Goal: Find specific page/section: Find specific page/section

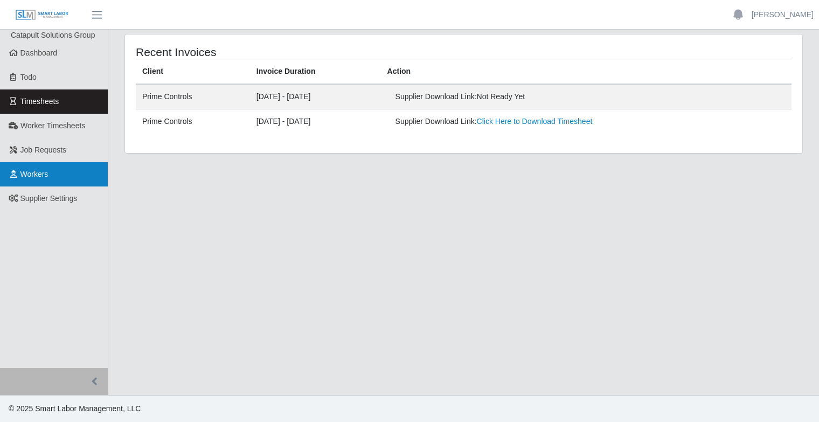
click at [38, 177] on span "Workers" at bounding box center [34, 174] width 28 height 9
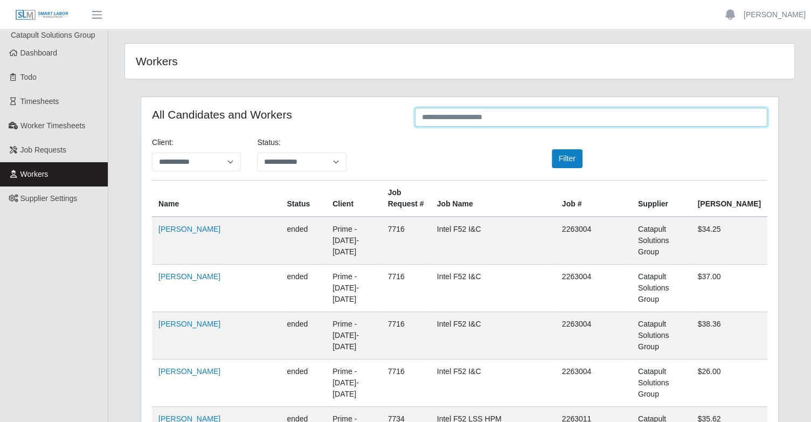
click at [473, 121] on input "text" at bounding box center [591, 117] width 352 height 19
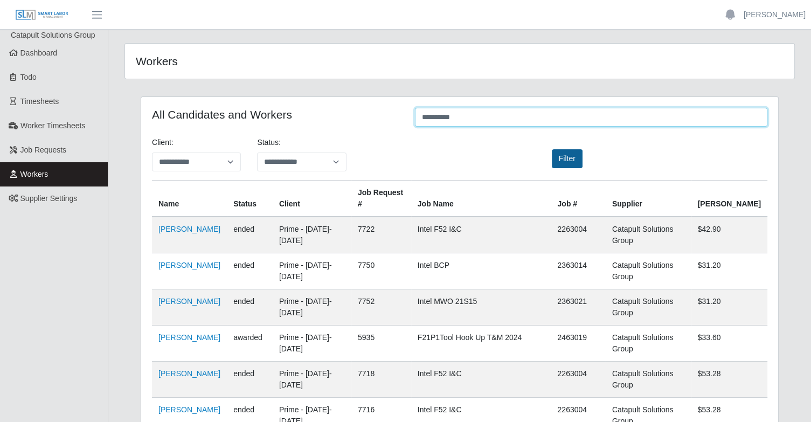
type input "*********"
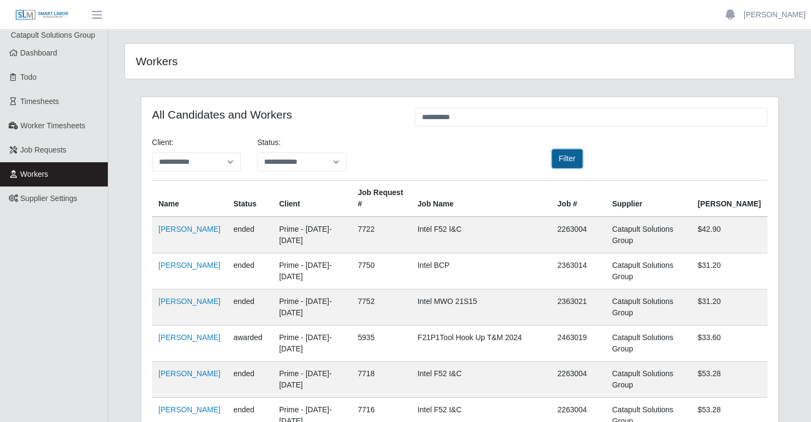
click at [566, 164] on button "Filter" at bounding box center [567, 158] width 31 height 19
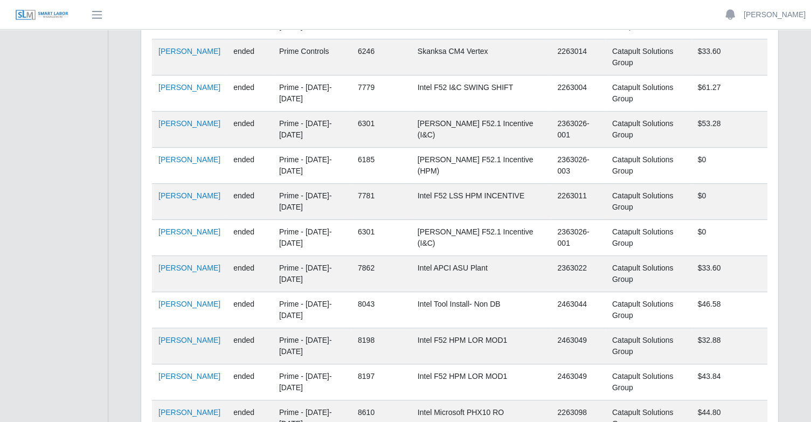
scroll to position [593, 0]
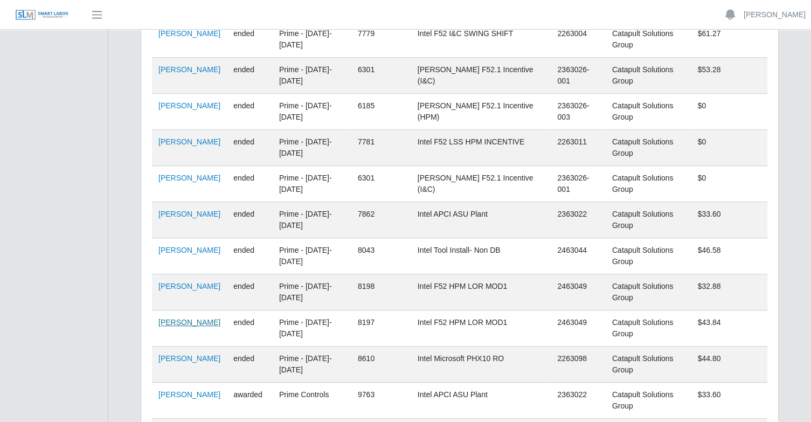
click at [186, 323] on link "[PERSON_NAME]" at bounding box center [189, 322] width 62 height 9
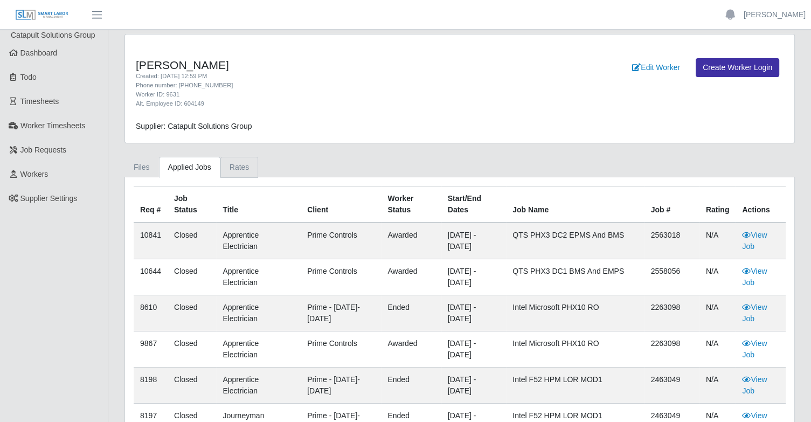
click at [239, 159] on link "Rates" at bounding box center [239, 167] width 38 height 21
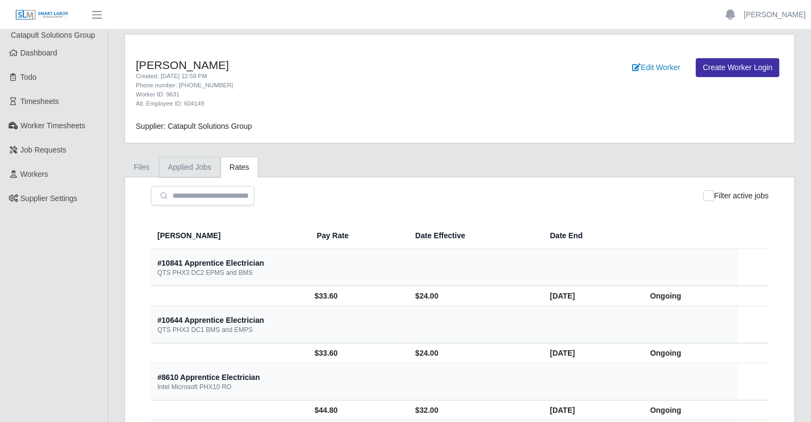
click at [204, 170] on link "Applied Jobs" at bounding box center [189, 167] width 61 height 21
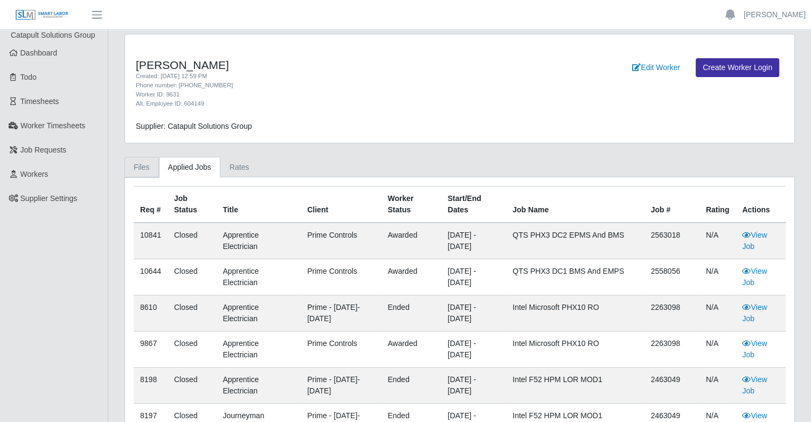
click at [153, 168] on link "Files" at bounding box center [141, 167] width 34 height 21
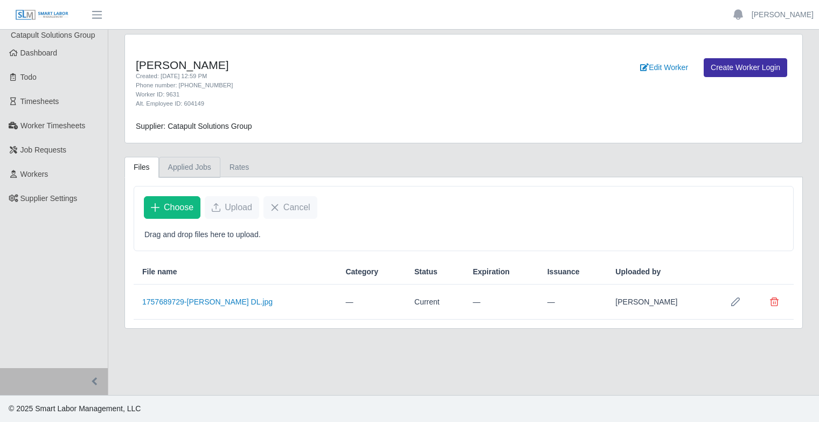
click at [183, 168] on link "Applied Jobs" at bounding box center [189, 167] width 61 height 21
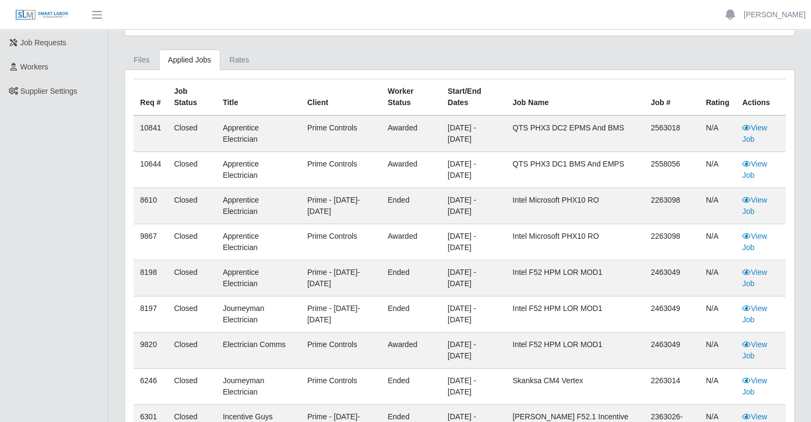
scroll to position [108, 0]
click at [761, 344] on link "View Job" at bounding box center [754, 349] width 25 height 20
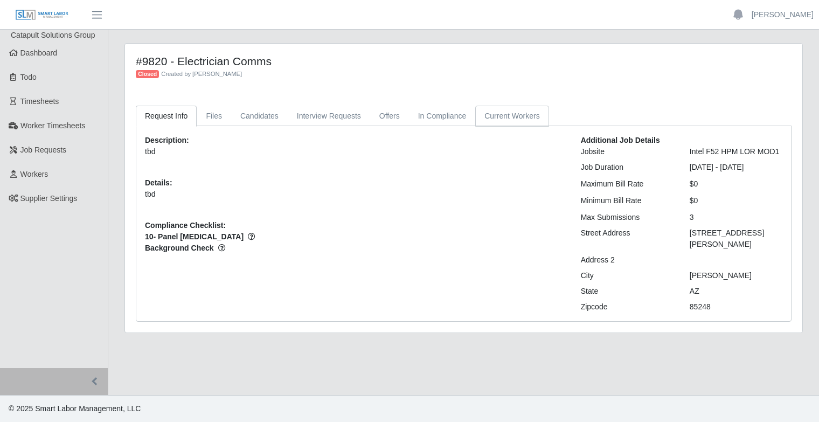
click at [518, 116] on link "Current Workers" at bounding box center [511, 116] width 73 height 21
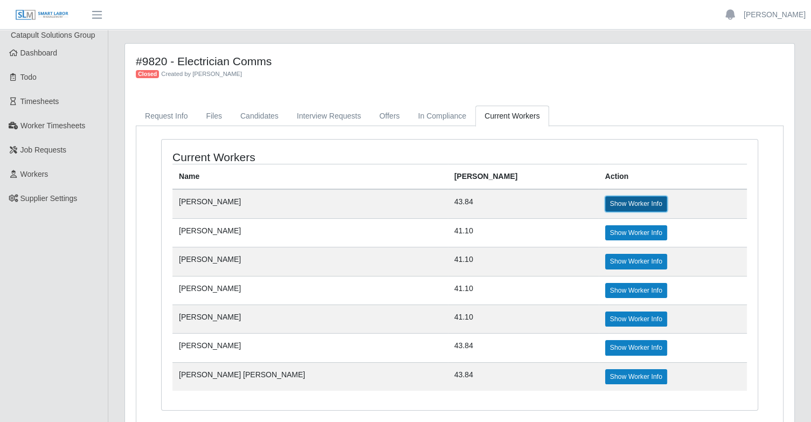
click at [605, 206] on link "Show Worker Info" at bounding box center [636, 203] width 62 height 15
